Goal: Information Seeking & Learning: Learn about a topic

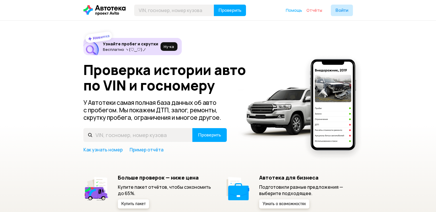
click at [314, 11] on span "Отчёты" at bounding box center [314, 9] width 16 height 5
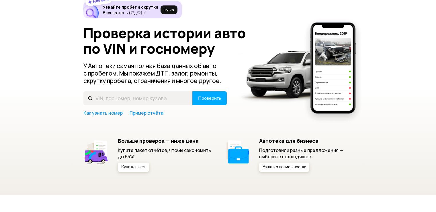
scroll to position [48, 0]
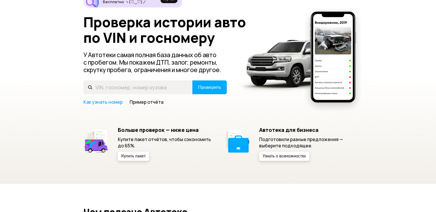
click at [133, 104] on link "Пример отчёта" at bounding box center [147, 102] width 34 height 6
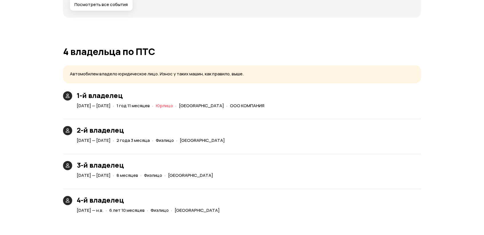
scroll to position [1327, 0]
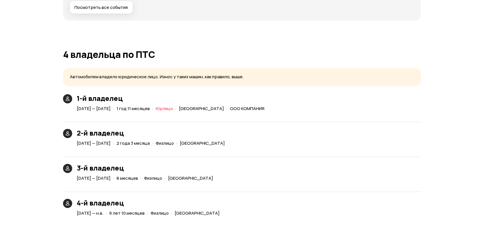
drag, startPoint x: 297, startPoint y: 131, endPoint x: 239, endPoint y: 75, distance: 80.9
click at [297, 132] on div "2-й владелец 12 декабря 2015 — 9 марта 2018 · 2 года 3 месяца · Физлицо · Москва" at bounding box center [242, 131] width 358 height 33
